Goal: Task Accomplishment & Management: Manage account settings

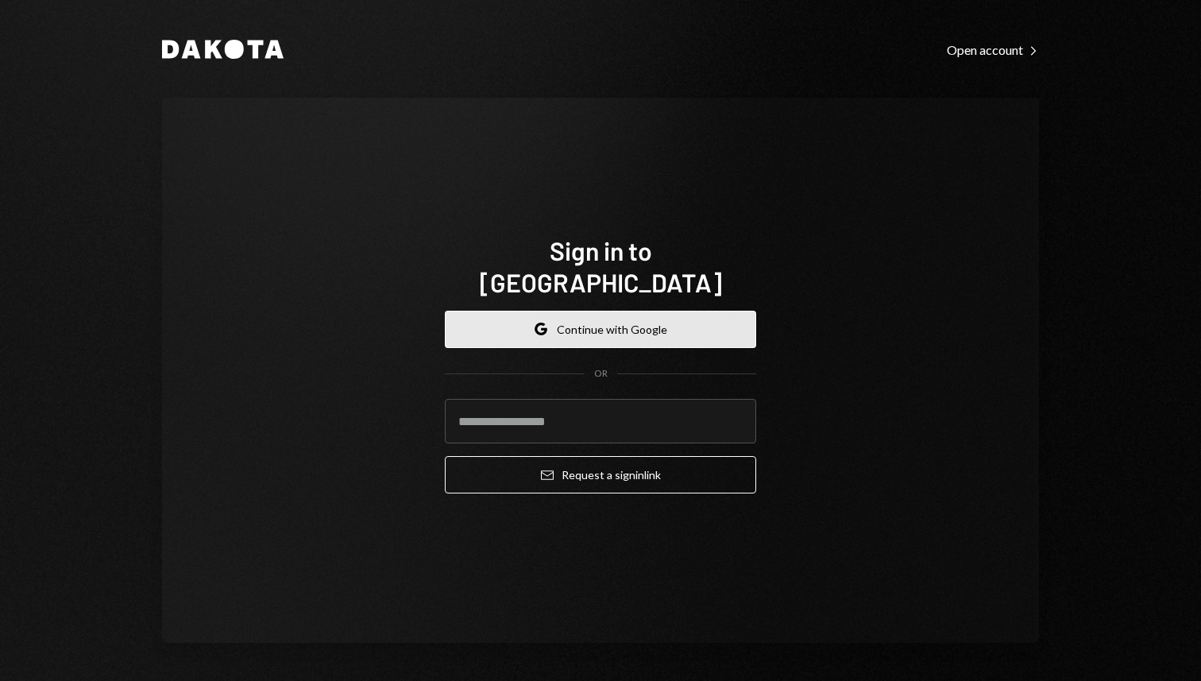
click at [575, 311] on button "Google Continue with Google" at bounding box center [600, 329] width 311 height 37
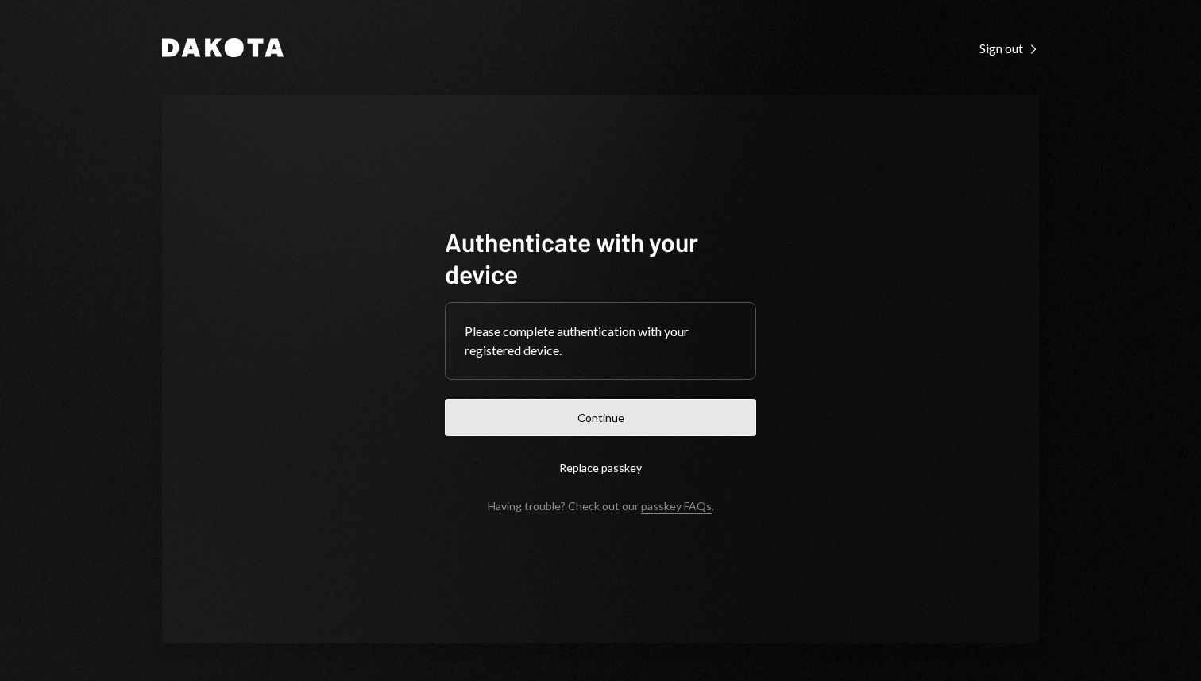
click at [484, 427] on button "Continue" at bounding box center [600, 417] width 311 height 37
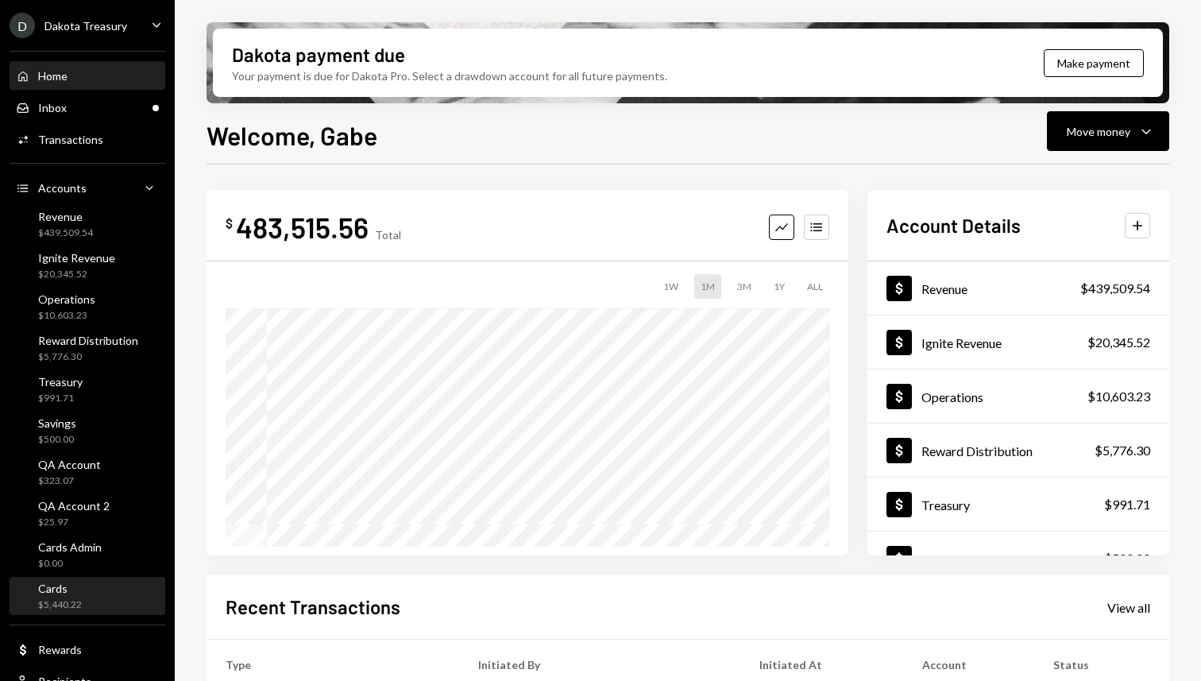
click at [75, 590] on div "Cards" at bounding box center [60, 589] width 44 height 14
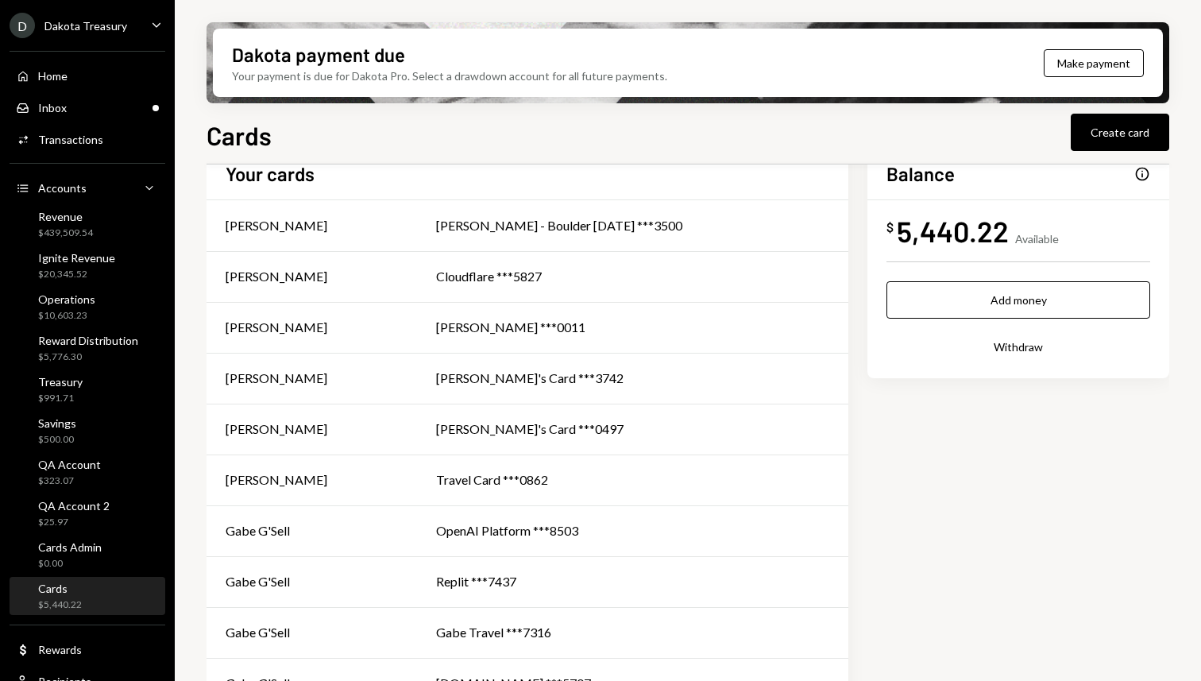
scroll to position [52, 0]
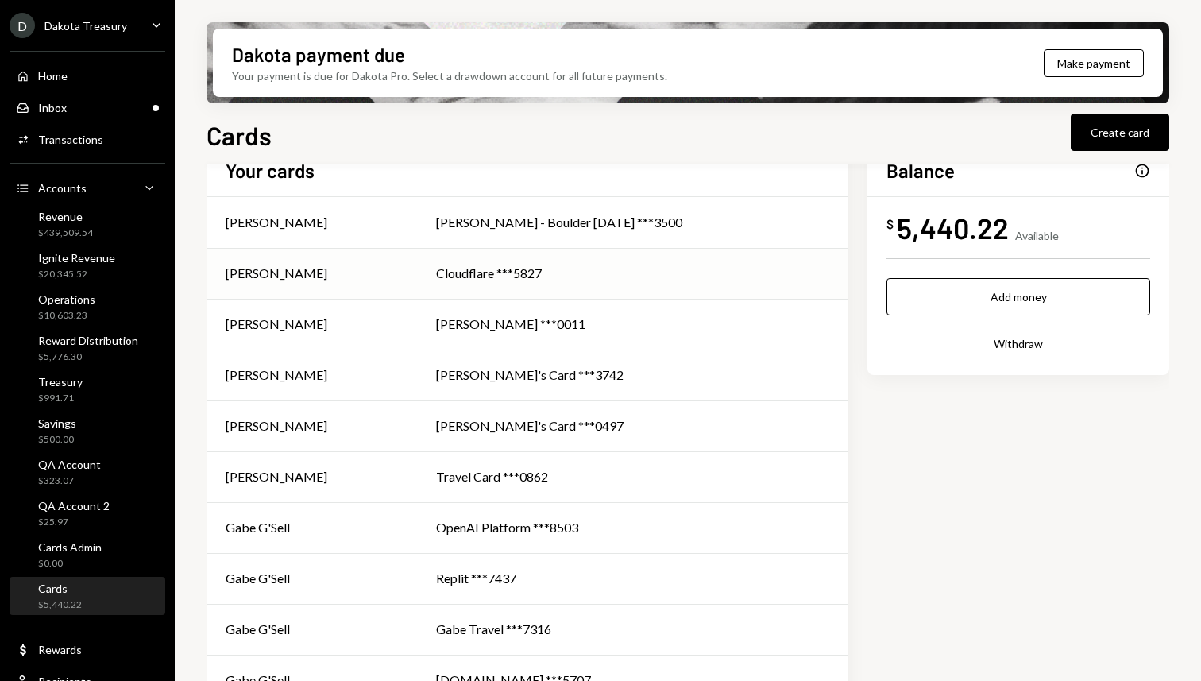
click at [670, 276] on div "Cloudflare ***5827" at bounding box center [632, 273] width 393 height 19
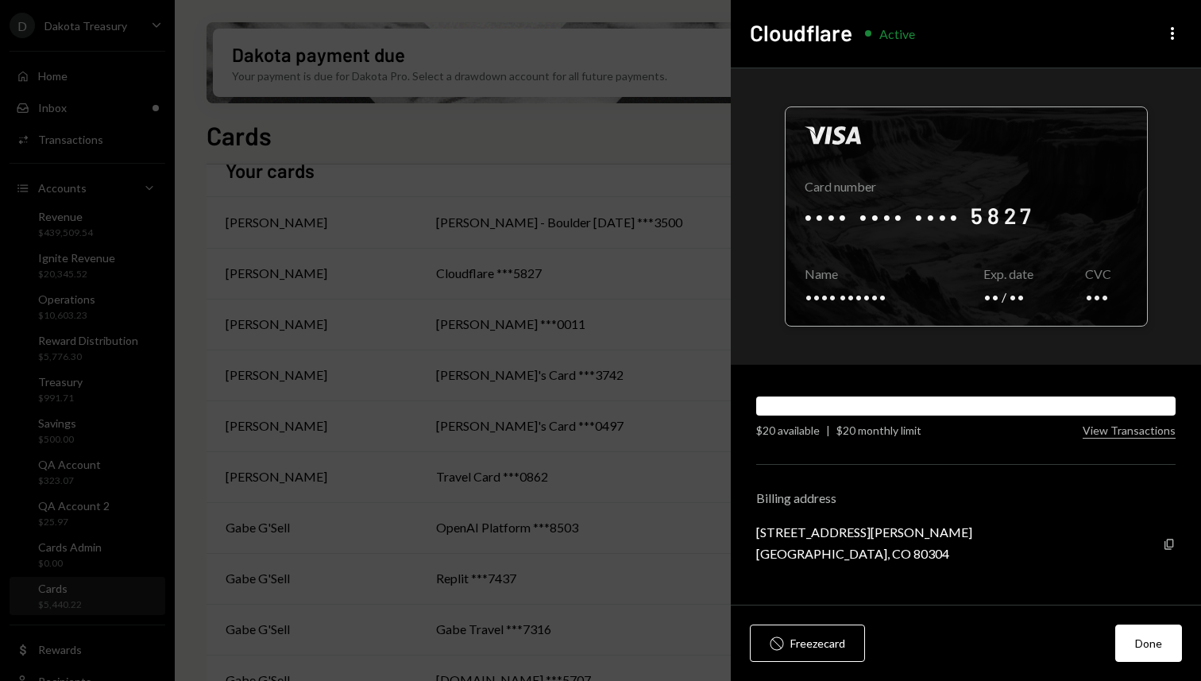
click at [1028, 221] on div at bounding box center [966, 216] width 361 height 218
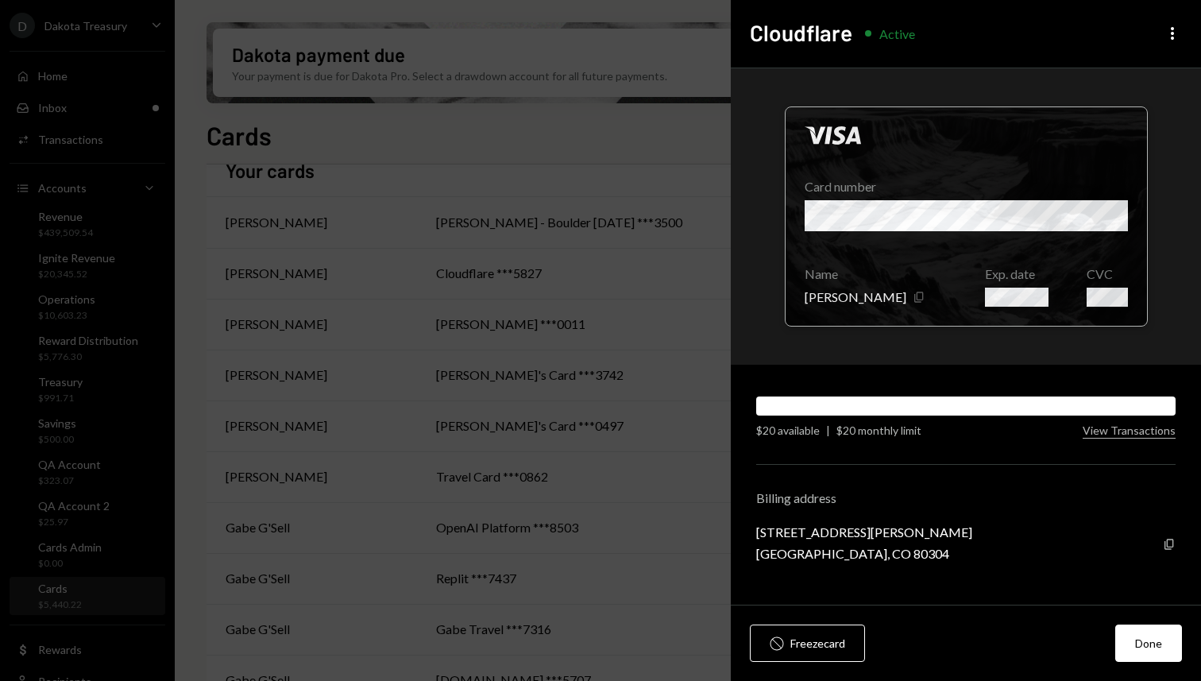
click at [914, 299] on icon "button" at bounding box center [918, 297] width 9 height 10
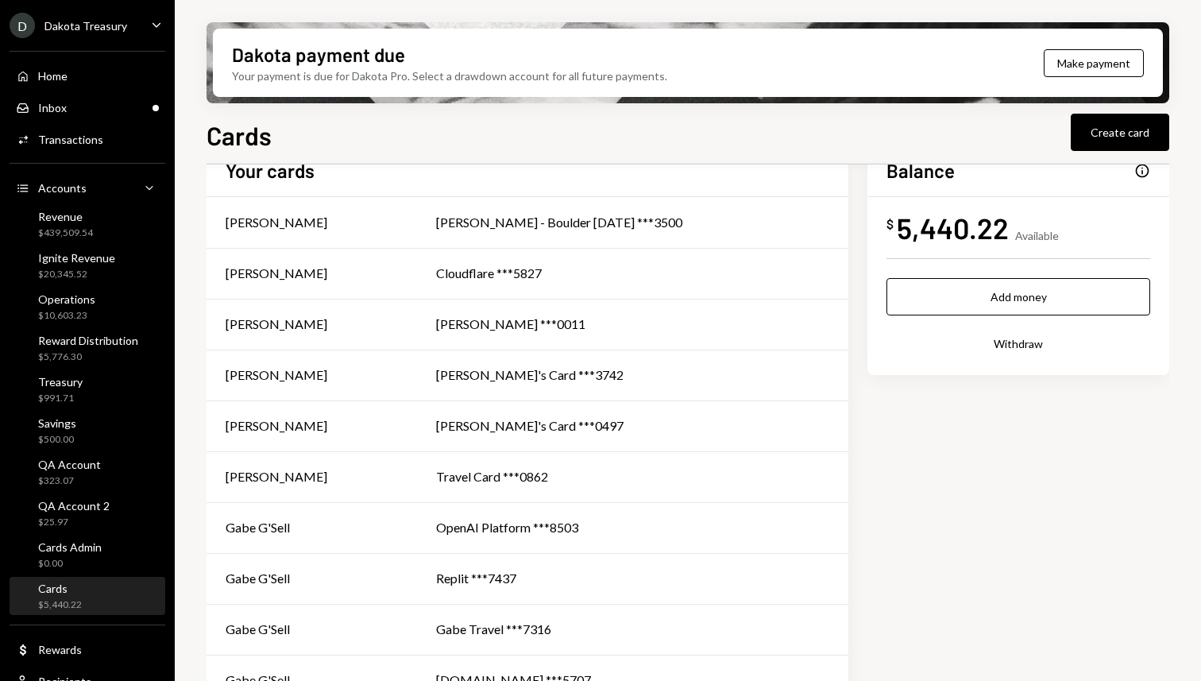
click at [473, 119] on div "Cards Create card" at bounding box center [688, 133] width 963 height 35
click at [257, 136] on h1 "Cards" at bounding box center [239, 135] width 65 height 32
click at [311, 137] on div "Cards Create card" at bounding box center [688, 133] width 963 height 35
click at [323, 133] on div "Cards Create card" at bounding box center [688, 133] width 963 height 35
click at [334, 129] on div "Cards Create card" at bounding box center [688, 133] width 963 height 35
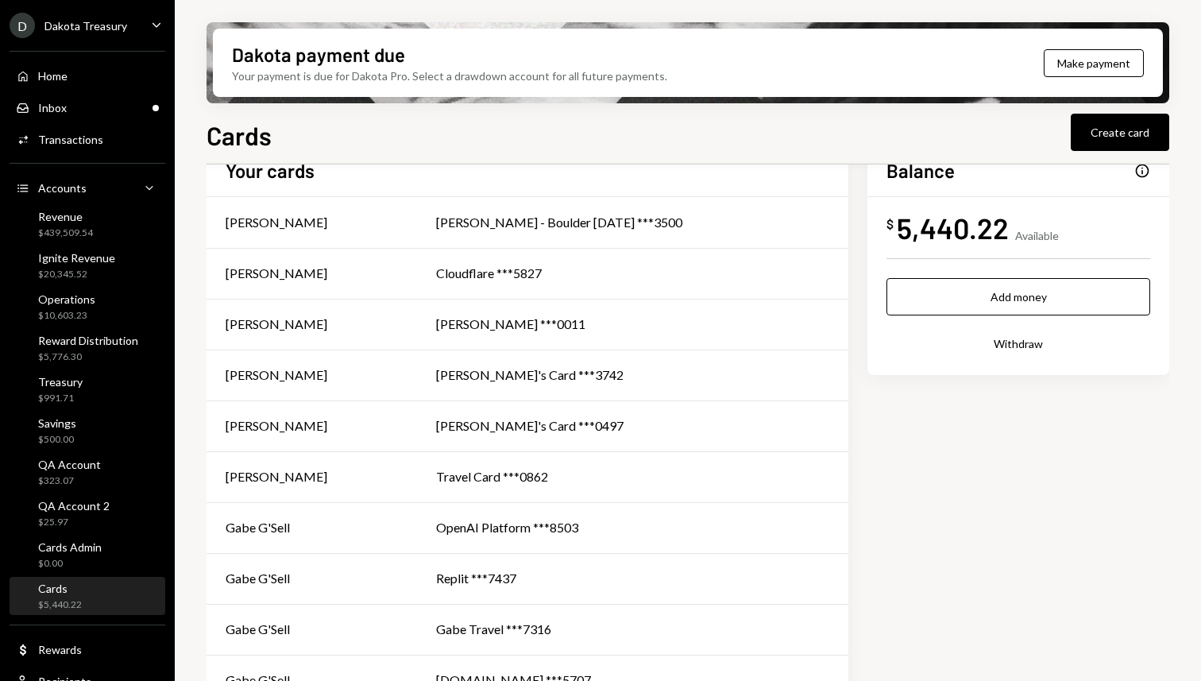
click at [332, 126] on div "Cards Create card" at bounding box center [688, 133] width 963 height 35
click at [325, 124] on div "Cards Create card" at bounding box center [688, 133] width 963 height 35
click at [296, 130] on div "Cards Create card" at bounding box center [688, 133] width 963 height 35
click at [235, 137] on h1 "Cards" at bounding box center [239, 135] width 65 height 32
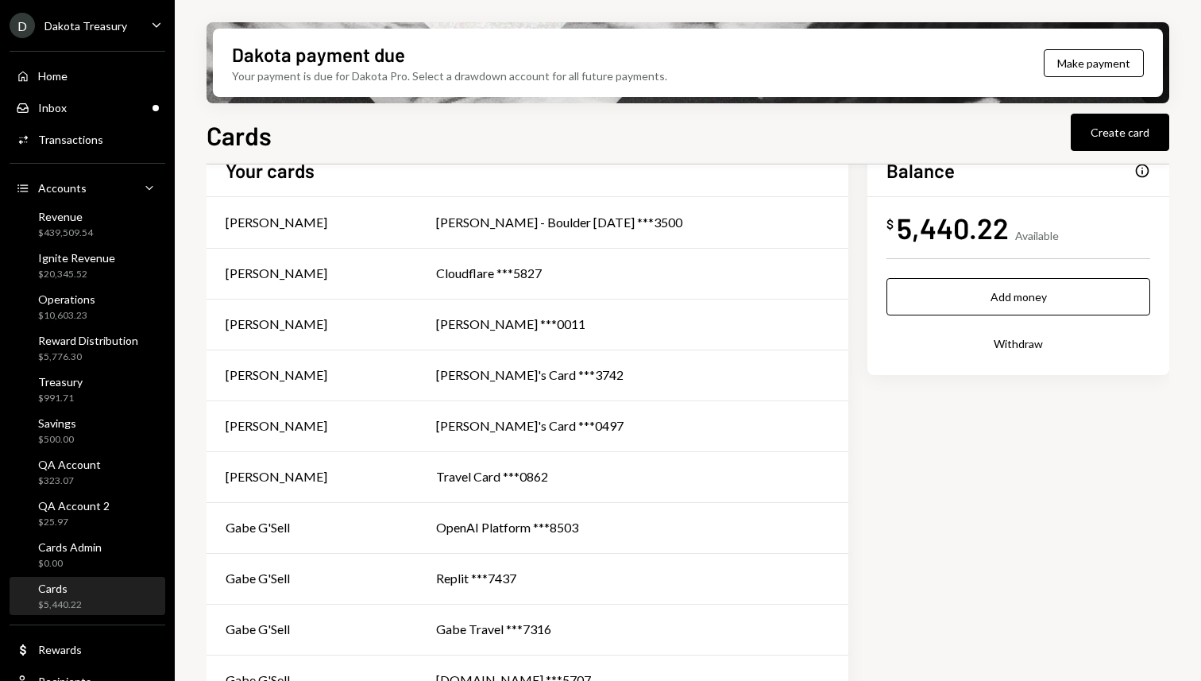
click at [337, 130] on div "Cards Create card" at bounding box center [688, 133] width 963 height 35
click at [307, 140] on div "Cards Create card" at bounding box center [688, 133] width 963 height 35
click at [303, 139] on div "Cards Create card" at bounding box center [688, 133] width 963 height 35
